Goal: Download file/media

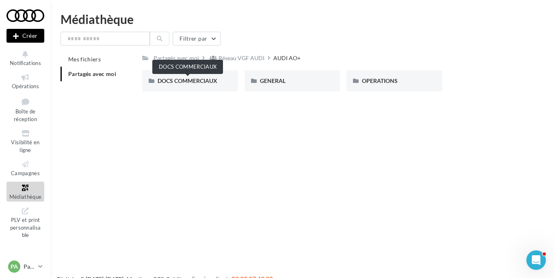
click at [199, 82] on span "DOCS COMMERCIAUX" at bounding box center [187, 80] width 60 height 7
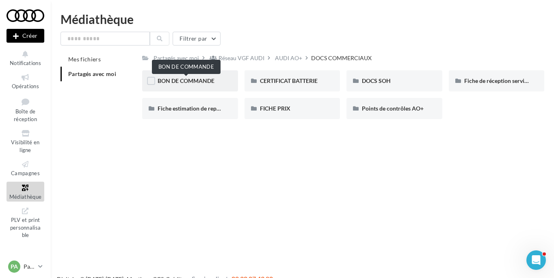
click at [207, 82] on span "BON DE COMMANDE" at bounding box center [185, 80] width 57 height 7
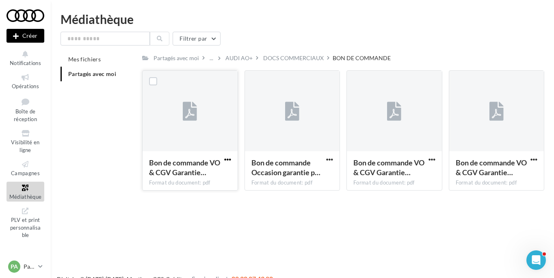
click at [226, 161] on span "button" at bounding box center [227, 159] width 7 height 7
click at [203, 176] on button "Télécharger" at bounding box center [191, 175] width 81 height 21
click at [299, 58] on div "DOCS COMMERCIAUX" at bounding box center [293, 58] width 60 height 8
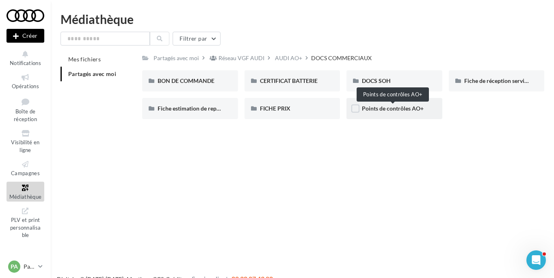
click at [402, 112] on span "Points de contrôles AO+" at bounding box center [393, 108] width 62 height 7
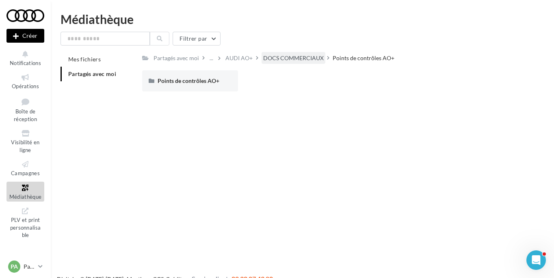
click at [275, 56] on div "DOCS COMMERCIAUX" at bounding box center [293, 58] width 60 height 8
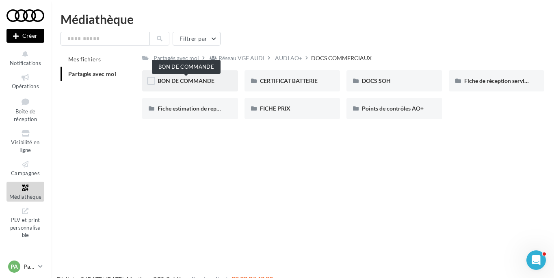
click at [180, 82] on span "BON DE COMMANDE" at bounding box center [185, 80] width 57 height 7
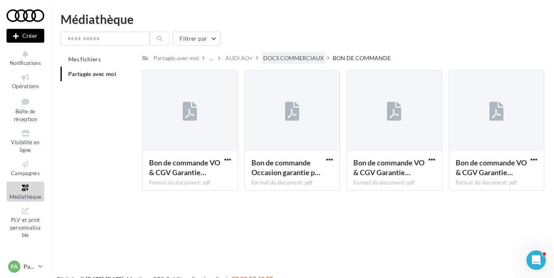
click at [289, 59] on div "DOCS COMMERCIAUX" at bounding box center [293, 58] width 60 height 8
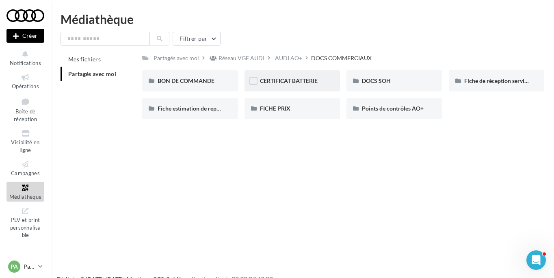
click at [290, 86] on div "CERTIFICAT BATTERIE" at bounding box center [291, 80] width 95 height 21
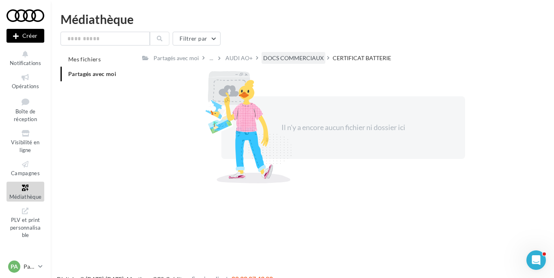
click at [293, 60] on div "DOCS COMMERCIAUX" at bounding box center [293, 58] width 60 height 8
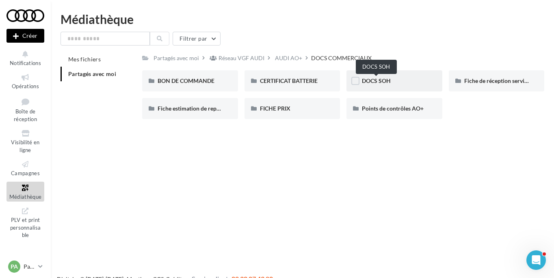
click at [389, 84] on span "DOCS SOH" at bounding box center [376, 80] width 29 height 7
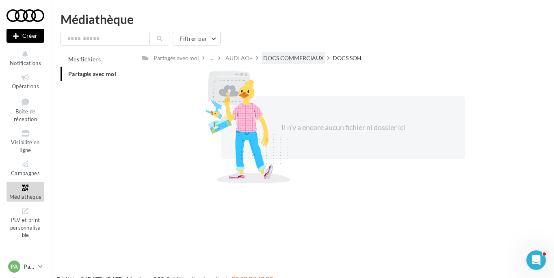
click at [289, 59] on div "DOCS COMMERCIAUX" at bounding box center [293, 58] width 60 height 8
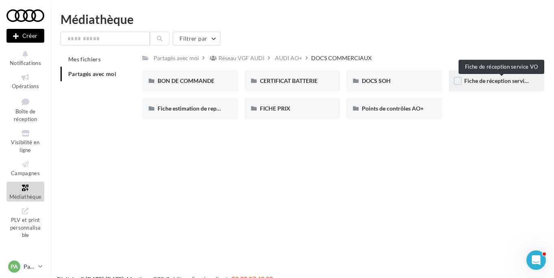
click at [485, 80] on span "Fiche de réception service VO" at bounding box center [501, 80] width 75 height 7
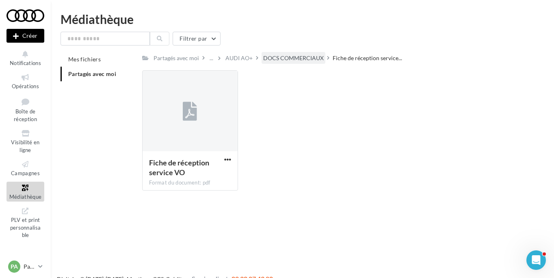
click at [280, 58] on div "DOCS COMMERCIAUX" at bounding box center [293, 58] width 60 height 8
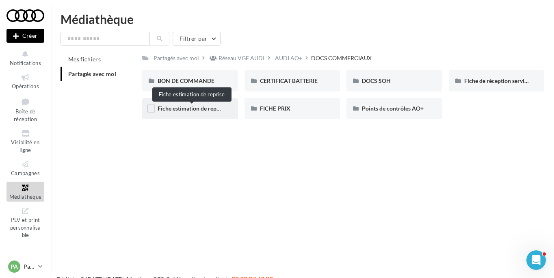
click at [168, 111] on span "Fiche estimation de reprise" at bounding box center [191, 108] width 68 height 7
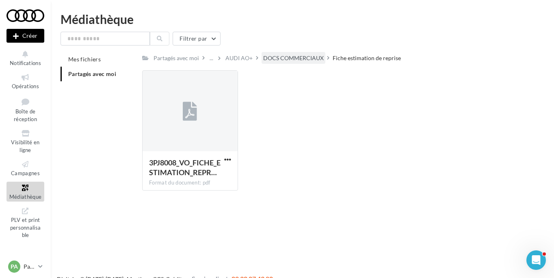
click at [293, 56] on div "DOCS COMMERCIAUX" at bounding box center [293, 58] width 60 height 8
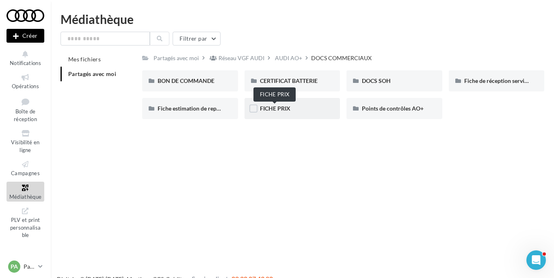
click at [284, 108] on span "FICHE PRIX" at bounding box center [275, 108] width 30 height 7
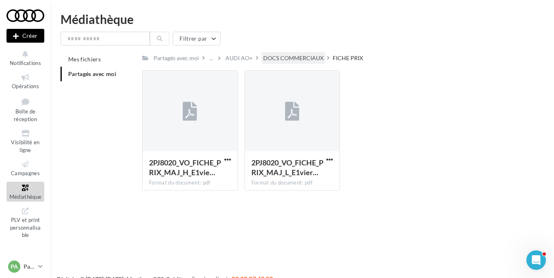
click at [302, 61] on div "DOCS COMMERCIAUX" at bounding box center [293, 58] width 60 height 8
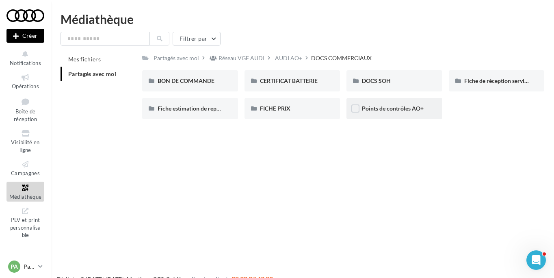
click at [388, 114] on div "Points de contrôles AO+" at bounding box center [393, 108] width 95 height 21
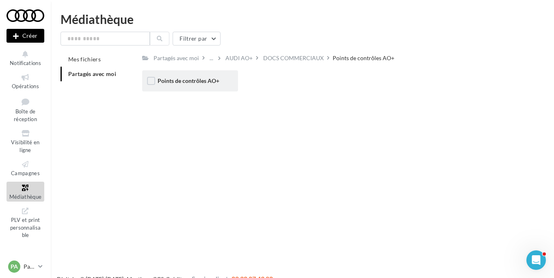
click at [166, 87] on div "Points de contrôles AO+" at bounding box center [189, 80] width 95 height 21
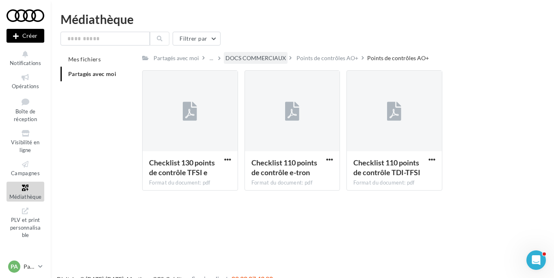
click at [267, 54] on div "DOCS COMMERCIAUX" at bounding box center [255, 58] width 60 height 8
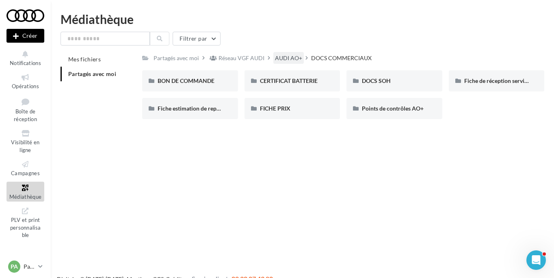
click at [279, 60] on div "AUDI AO+" at bounding box center [288, 58] width 27 height 8
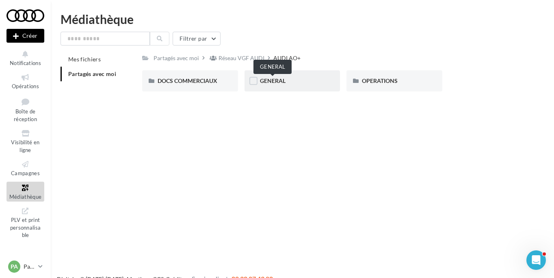
click at [278, 80] on span "GENERAL" at bounding box center [273, 80] width 26 height 7
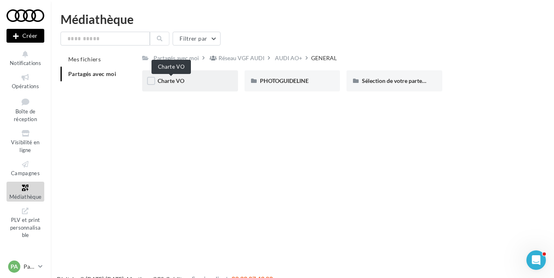
click at [169, 83] on span "Charte VO" at bounding box center [170, 80] width 27 height 7
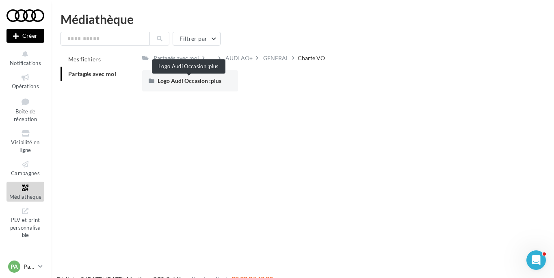
click at [169, 83] on span "Logo Audi Occasion :plus" at bounding box center [189, 80] width 64 height 7
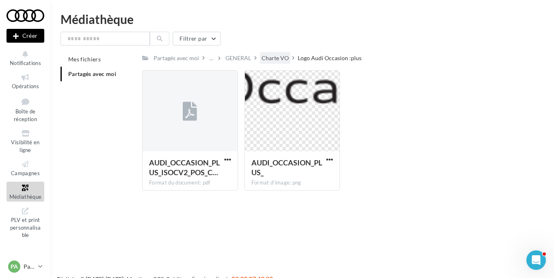
click at [275, 59] on div "Charte VO" at bounding box center [274, 58] width 27 height 8
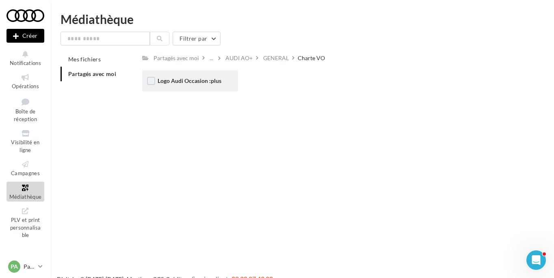
click at [196, 85] on div "Logo Audi Occasion :plus" at bounding box center [189, 81] width 65 height 8
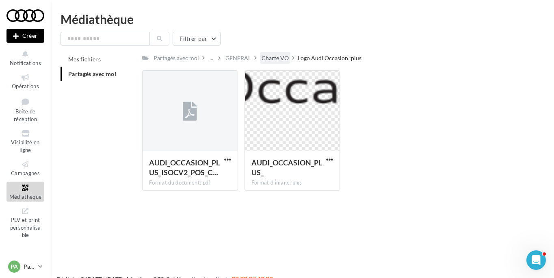
click at [269, 58] on div "Charte VO" at bounding box center [274, 58] width 27 height 8
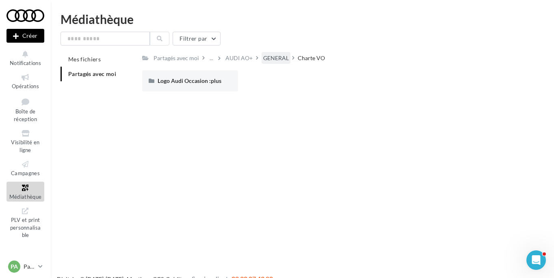
click at [270, 59] on div "GENERAL" at bounding box center [276, 58] width 26 height 8
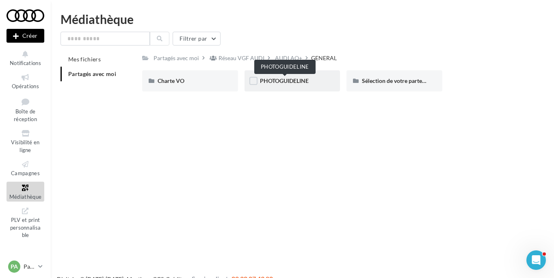
click at [293, 84] on span "PHOTOGUIDELINE" at bounding box center [284, 80] width 49 height 7
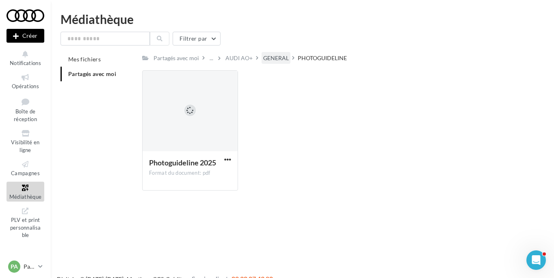
click at [282, 60] on div "GENERAL" at bounding box center [276, 58] width 26 height 8
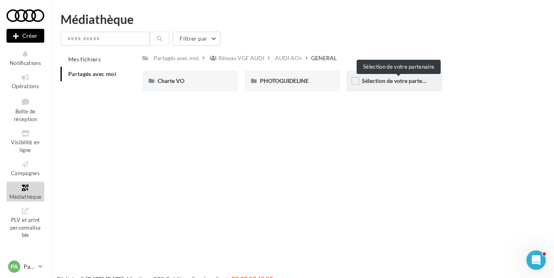
click at [383, 82] on span "Sélection de votre partenaire" at bounding box center [398, 80] width 73 height 7
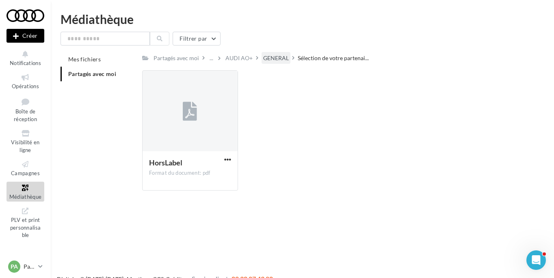
click at [270, 61] on div "GENERAL" at bounding box center [276, 58] width 26 height 8
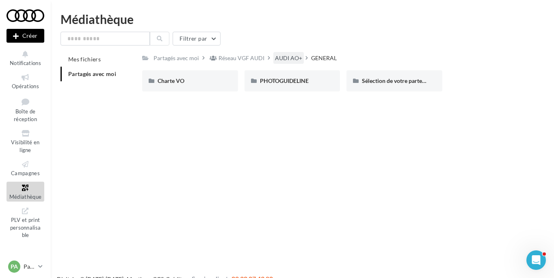
click at [289, 59] on div "AUDI AO+" at bounding box center [288, 58] width 27 height 8
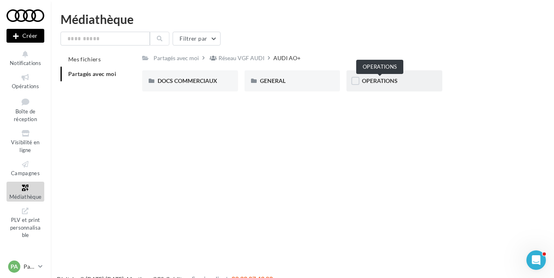
click at [379, 81] on span "OPERATIONS" at bounding box center [380, 80] width 36 height 7
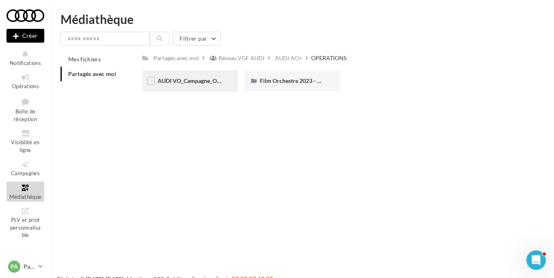
click at [197, 86] on div "AUDI VO_Campagne_Octobre" at bounding box center [189, 80] width 95 height 21
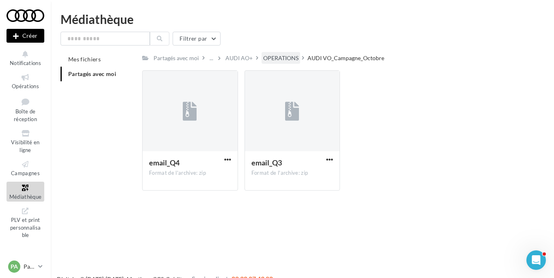
click at [289, 56] on div "OPERATIONS" at bounding box center [280, 58] width 35 height 8
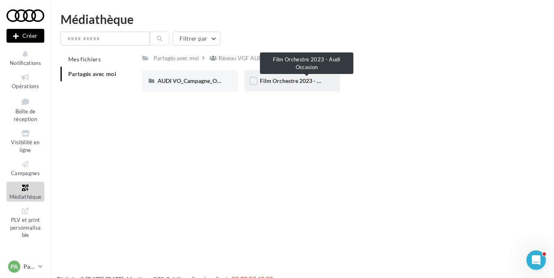
click at [292, 82] on span "Film Orchestre 2023 - Audi Occasion" at bounding box center [307, 80] width 94 height 7
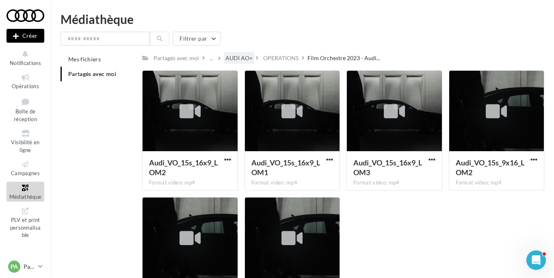
click at [236, 59] on div "AUDI AO+" at bounding box center [238, 58] width 27 height 8
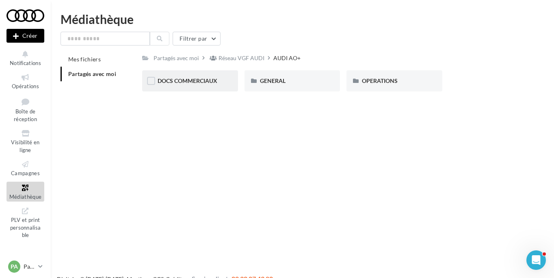
click at [204, 76] on div "DOCS COMMERCIAUX" at bounding box center [189, 80] width 95 height 21
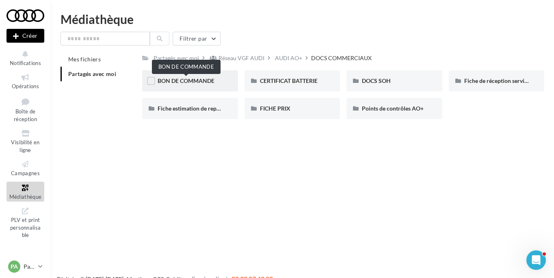
click at [202, 84] on span "BON DE COMMANDE" at bounding box center [185, 80] width 57 height 7
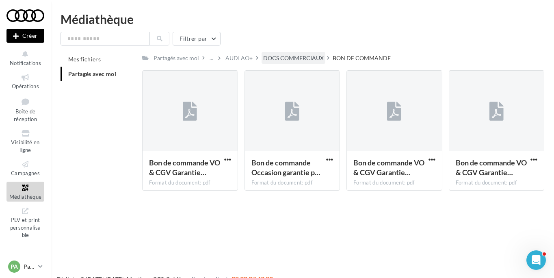
click at [302, 59] on div "DOCS COMMERCIAUX" at bounding box center [293, 58] width 60 height 8
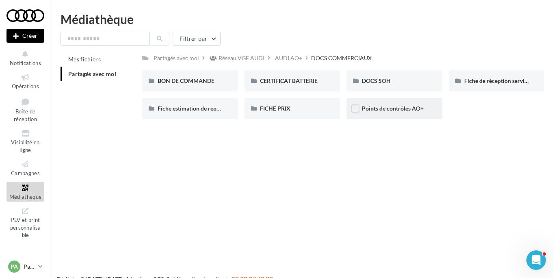
click at [393, 114] on div "Points de contrôles AO+" at bounding box center [393, 108] width 95 height 21
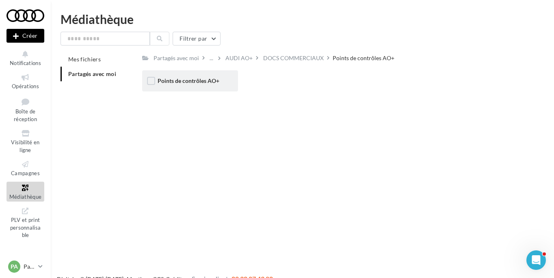
click at [194, 84] on span "Points de contrôles AO+" at bounding box center [188, 80] width 62 height 7
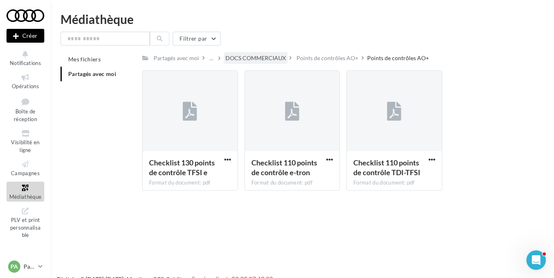
click at [264, 57] on div "DOCS COMMERCIAUX" at bounding box center [255, 58] width 60 height 8
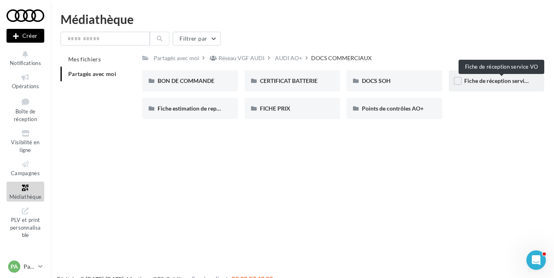
click at [504, 80] on span "Fiche de réception service VO" at bounding box center [501, 80] width 75 height 7
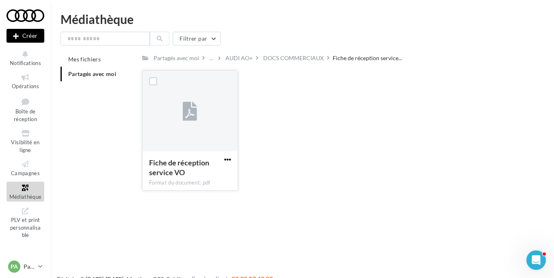
click at [225, 160] on span "button" at bounding box center [227, 159] width 7 height 7
click at [313, 135] on div "Fiche de réception service VO Format du document: pdf Télécharger Copier l'URL…" at bounding box center [346, 133] width 408 height 127
click at [235, 55] on div "AUDI AO+" at bounding box center [238, 58] width 27 height 8
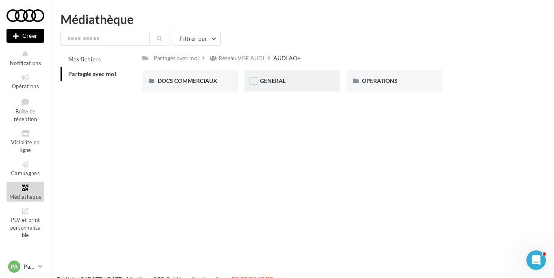
click at [276, 85] on div "GENERAL" at bounding box center [292, 81] width 65 height 8
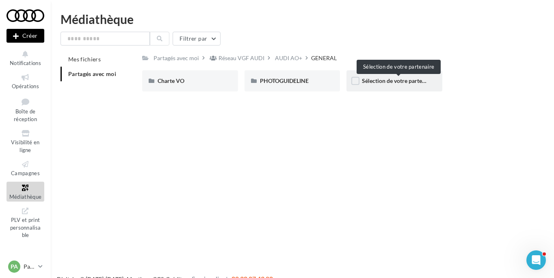
click at [386, 82] on span "Sélection de votre partenaire" at bounding box center [398, 80] width 73 height 7
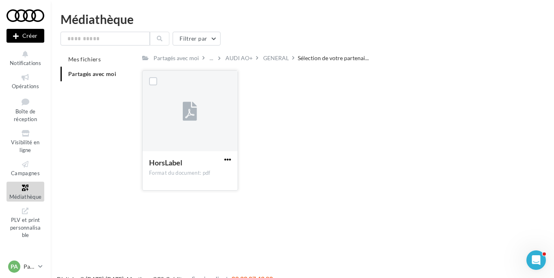
click at [228, 159] on span "button" at bounding box center [227, 159] width 7 height 7
click at [197, 181] on button "Télécharger" at bounding box center [191, 175] width 81 height 21
click at [278, 61] on div "GENERAL" at bounding box center [276, 58] width 26 height 8
